Goal: Find contact information: Find contact information

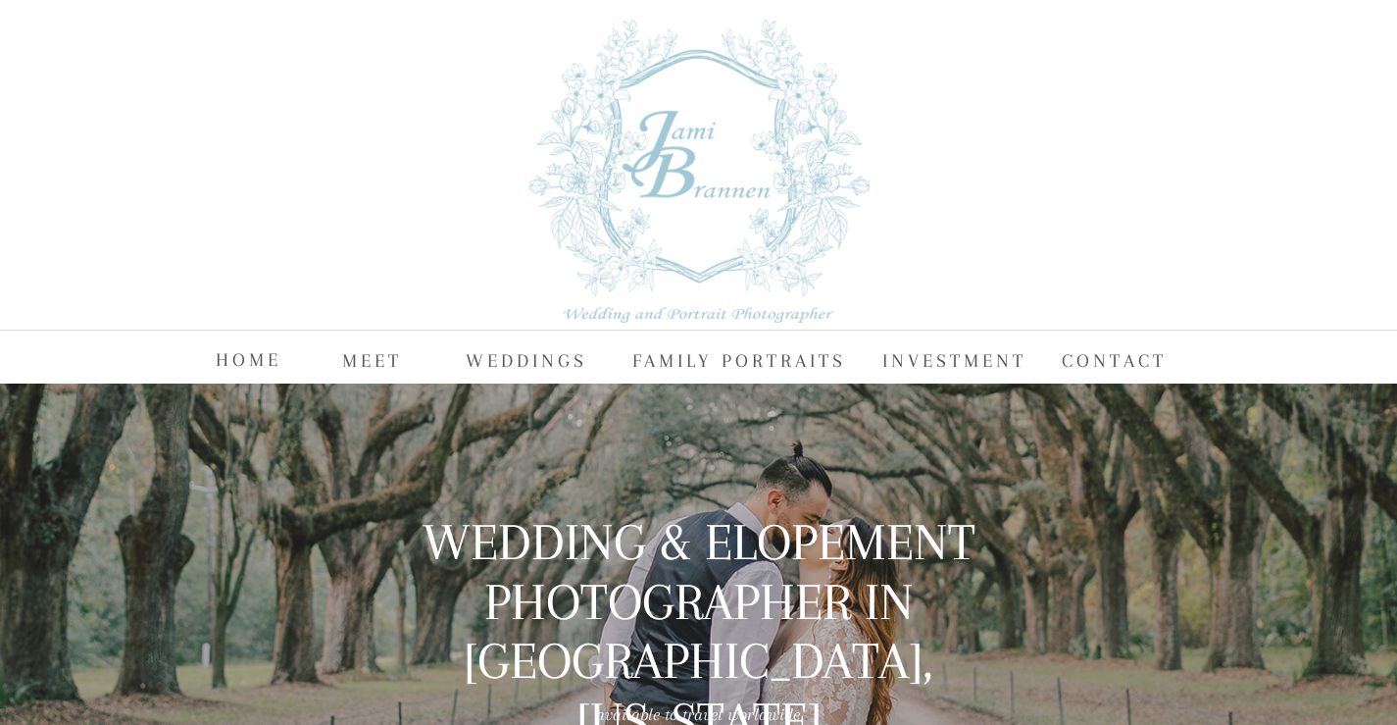
click at [1070, 364] on nav "CONTACT" at bounding box center [1124, 358] width 124 height 29
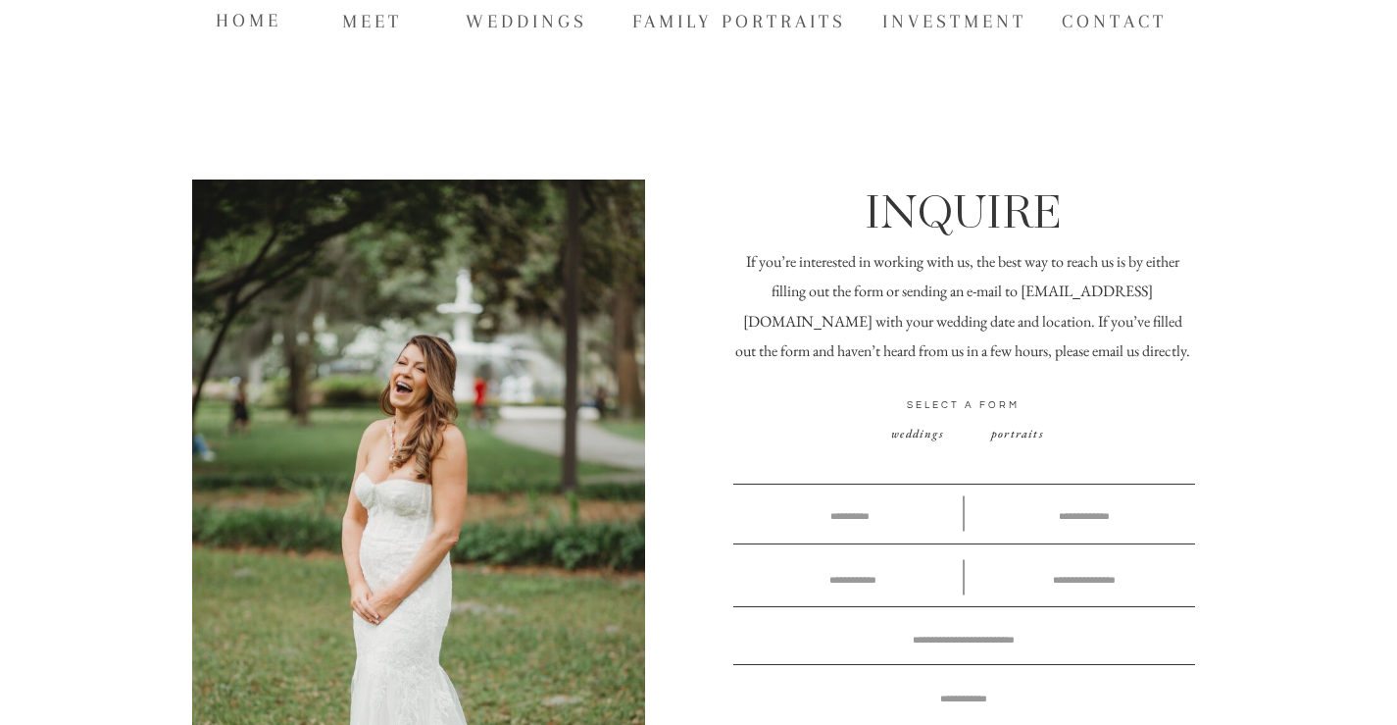
scroll to position [327, 0]
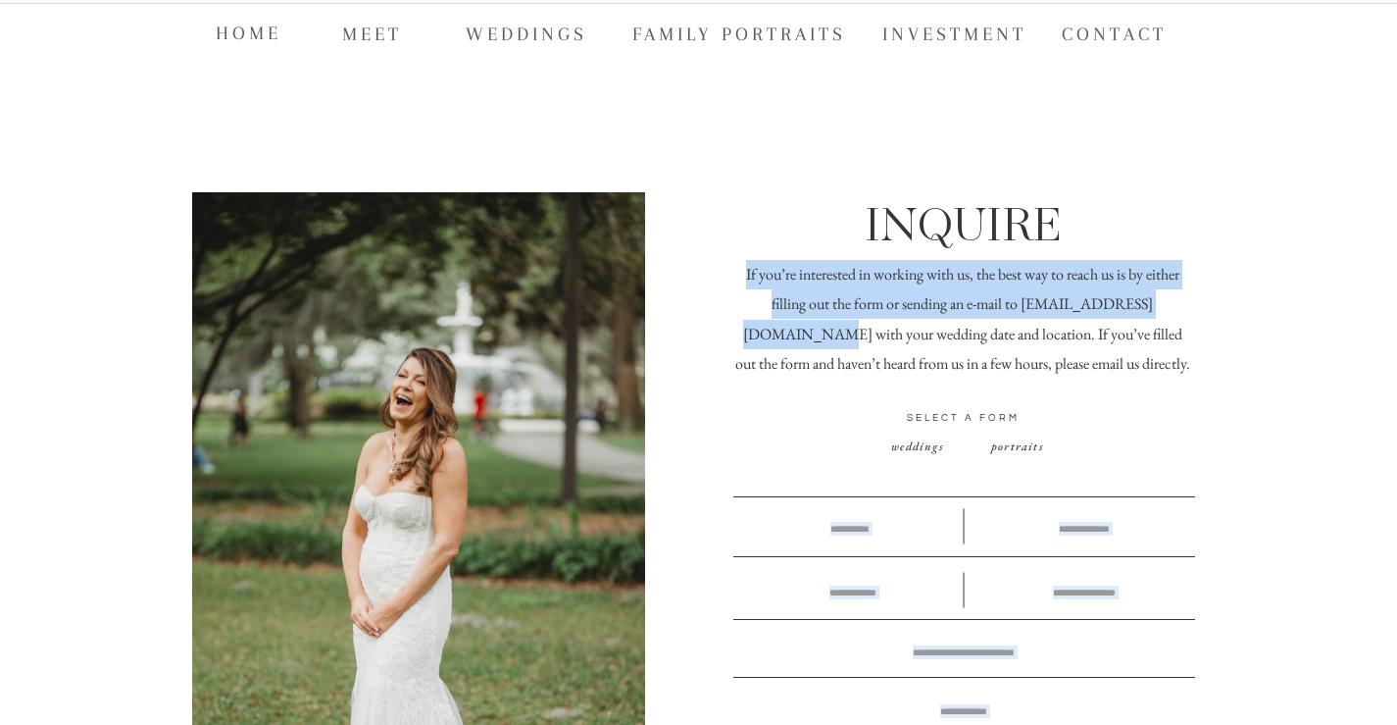
click at [1137, 305] on p "If you’re interested in working with us, the best way to reach us is by either …" at bounding box center [963, 322] width 461 height 124
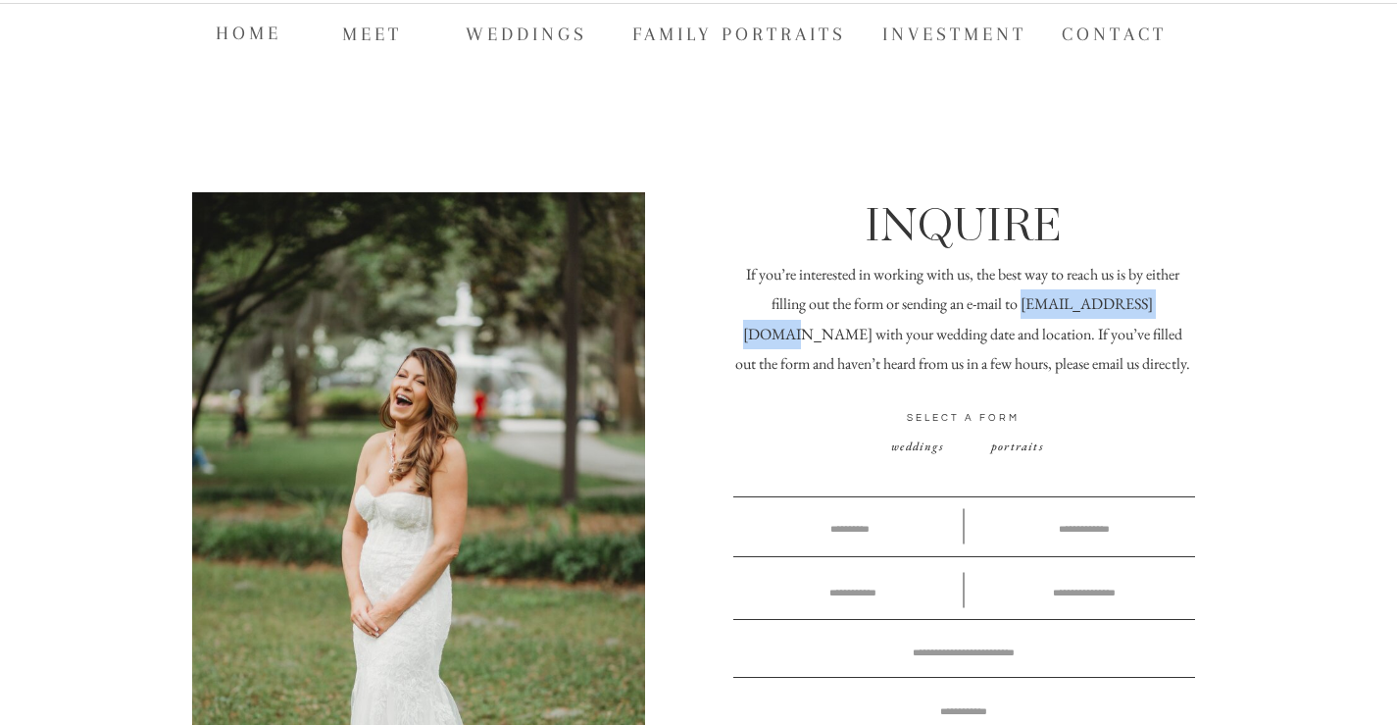
drag, startPoint x: 1137, startPoint y: 305, endPoint x: 1020, endPoint y: 300, distance: 117.8
click at [1020, 300] on p "If you’re interested in working with us, the best way to reach us is by either …" at bounding box center [963, 322] width 461 height 124
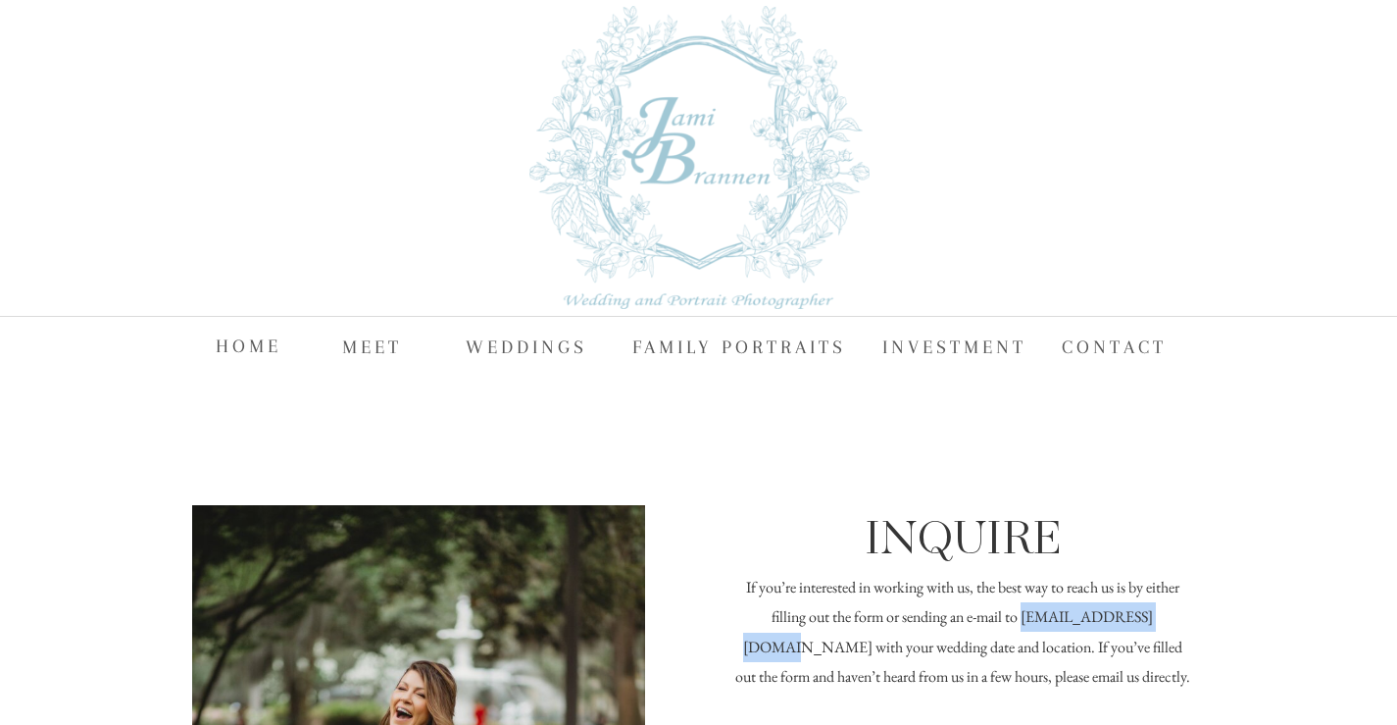
scroll to position [0, 0]
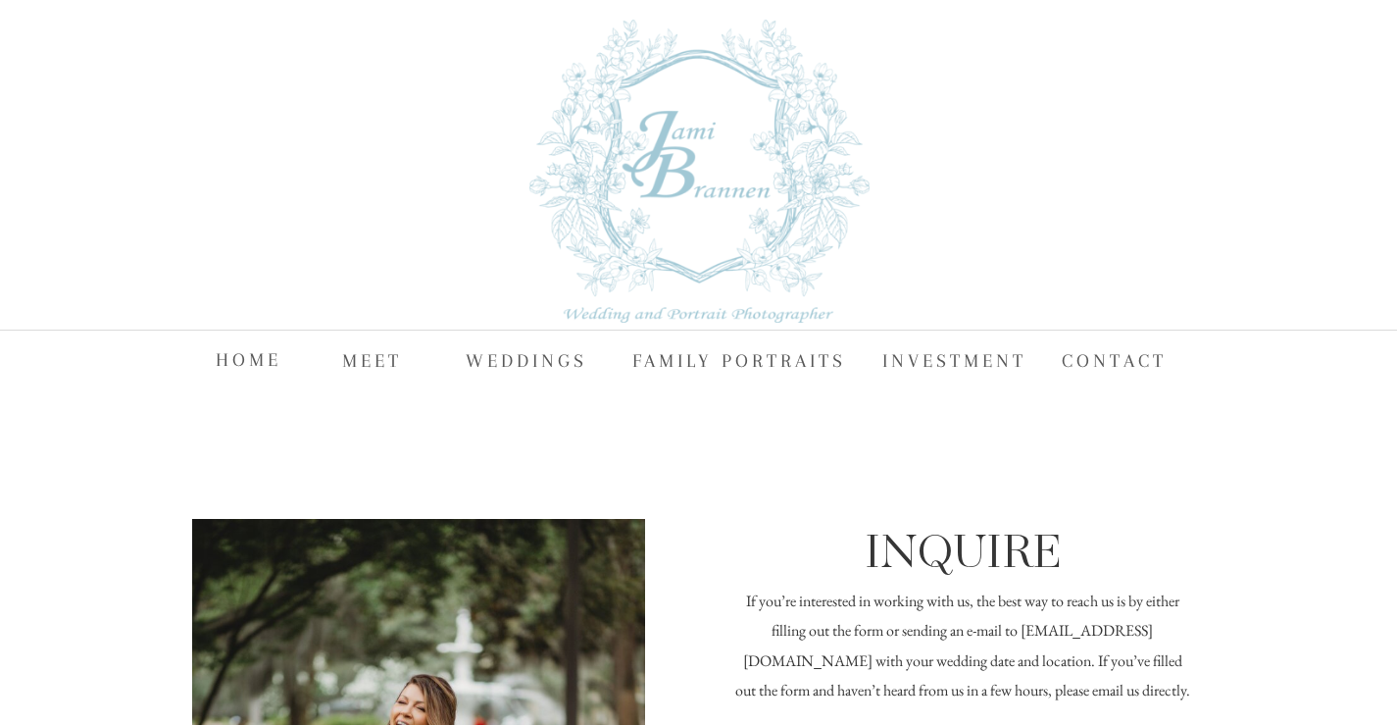
drag, startPoint x: 732, startPoint y: 164, endPoint x: 636, endPoint y: 127, distance: 101.8
click at [636, 127] on div at bounding box center [700, 171] width 340 height 303
